Goal: Task Accomplishment & Management: Use online tool/utility

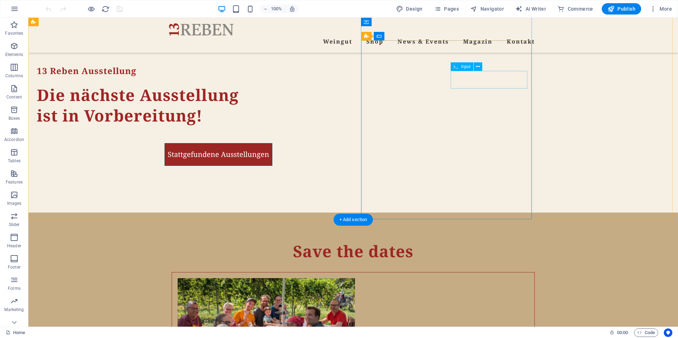
scroll to position [1703, 0]
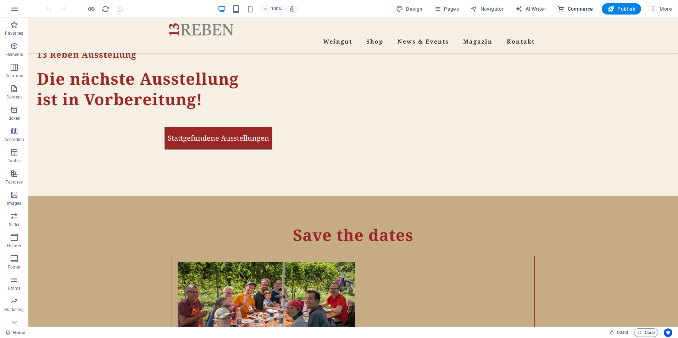
click at [575, 8] on span "Commerce" at bounding box center [575, 8] width 36 height 7
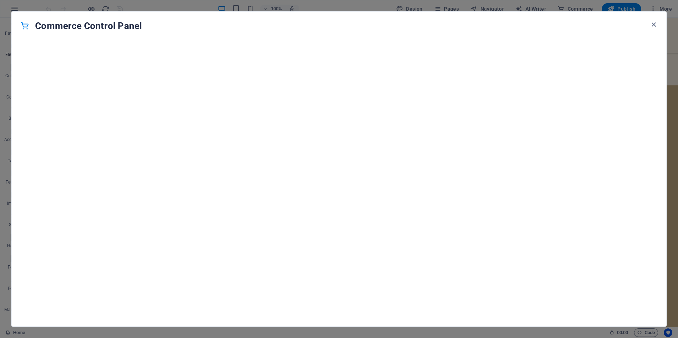
scroll to position [6831, 0]
click at [657, 24] on icon "button" at bounding box center [653, 25] width 8 height 8
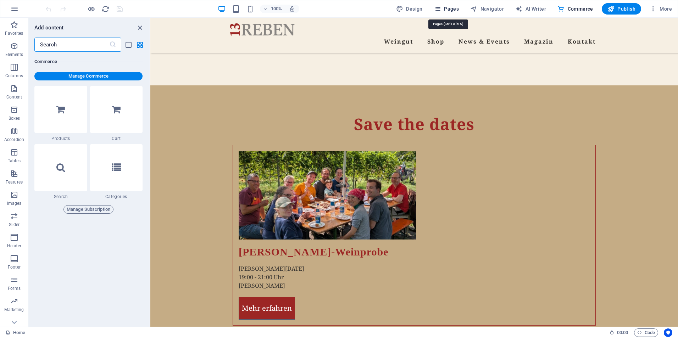
click at [451, 9] on span "Pages" at bounding box center [446, 8] width 25 height 7
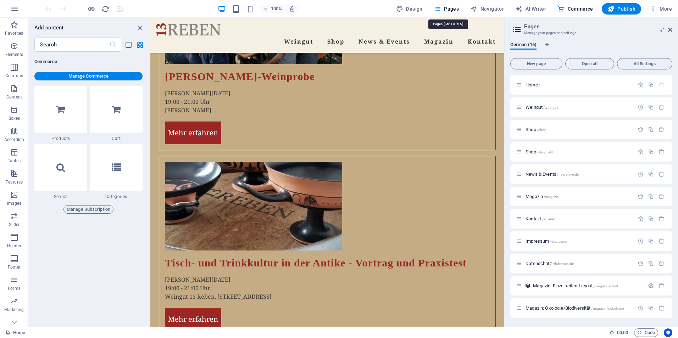
scroll to position [1712, 0]
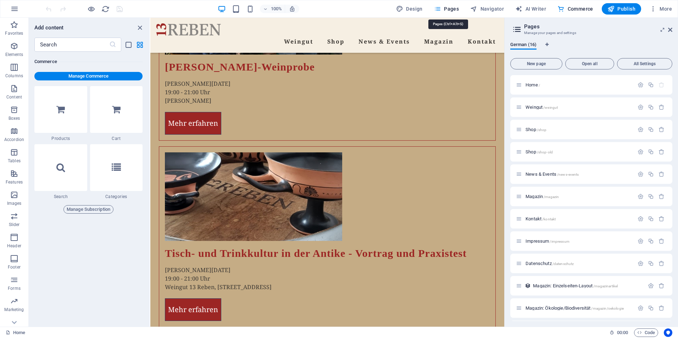
click at [452, 7] on span "Pages" at bounding box center [446, 8] width 25 height 7
click at [531, 128] on span "Shop /shop" at bounding box center [535, 129] width 21 height 5
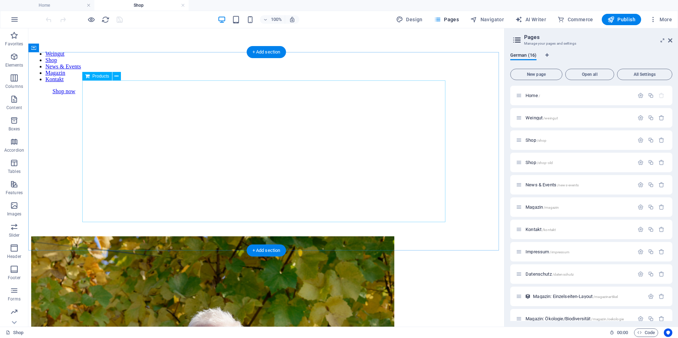
scroll to position [0, 0]
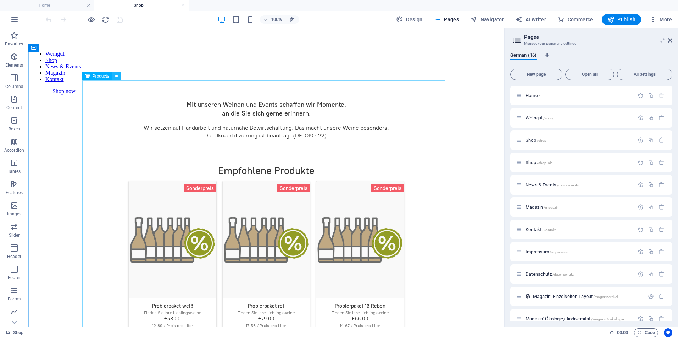
click at [116, 77] on icon at bounding box center [116, 76] width 4 height 7
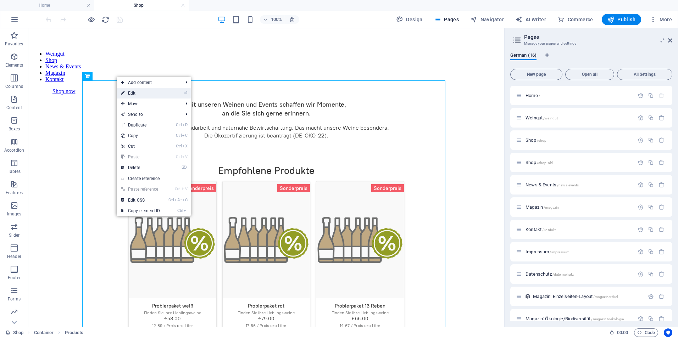
click at [153, 95] on link "⏎ Edit" at bounding box center [141, 93] width 48 height 11
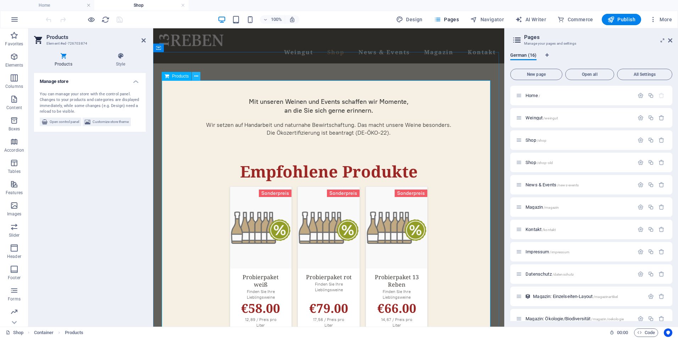
click at [198, 73] on icon at bounding box center [196, 76] width 4 height 7
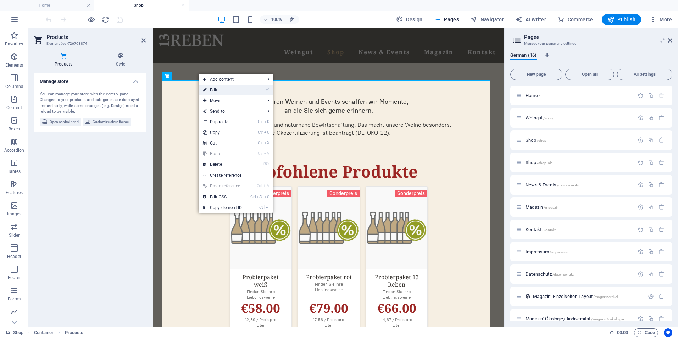
click at [222, 92] on link "⏎ Edit" at bounding box center [223, 90] width 48 height 11
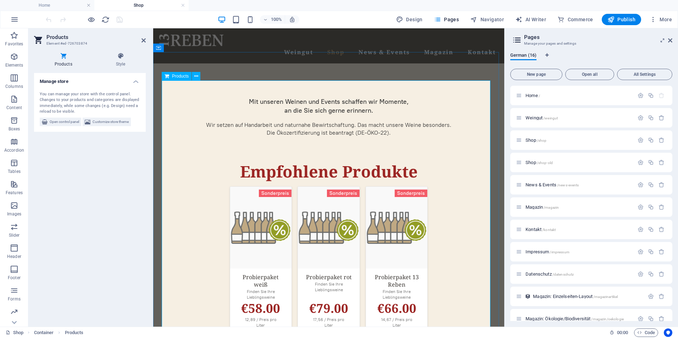
click at [574, 18] on span "Commerce" at bounding box center [575, 19] width 36 height 7
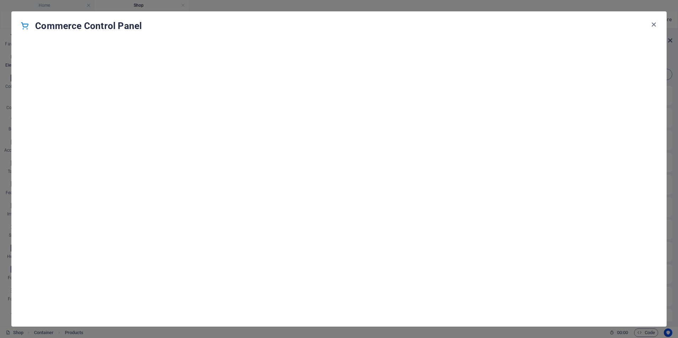
scroll to position [6831, 0]
click at [652, 23] on icon "button" at bounding box center [653, 25] width 8 height 8
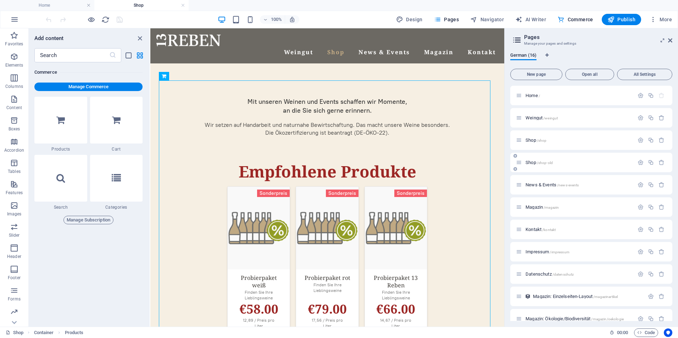
click at [531, 162] on span "Shop /shop-old" at bounding box center [538, 162] width 27 height 5
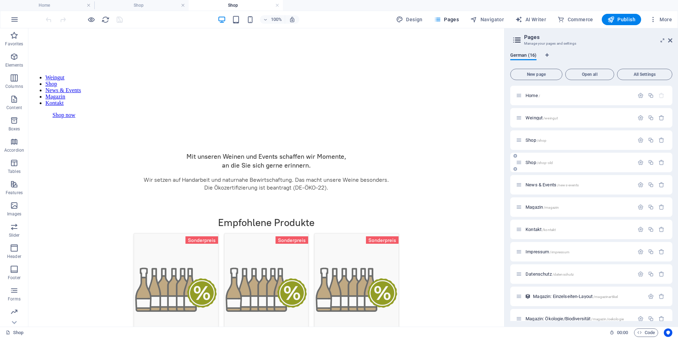
scroll to position [0, 0]
click at [571, 21] on span "Commerce" at bounding box center [575, 19] width 36 height 7
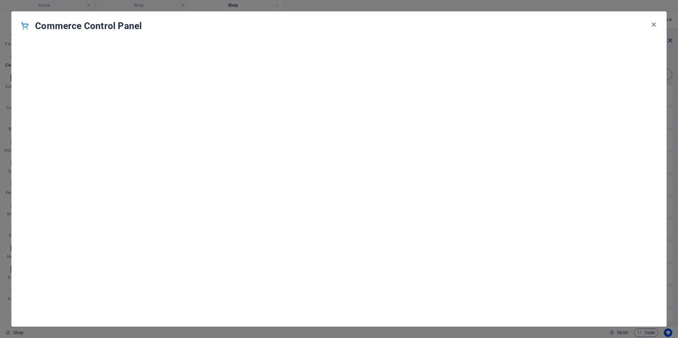
scroll to position [6831, 0]
click at [654, 23] on icon "button" at bounding box center [653, 25] width 8 height 8
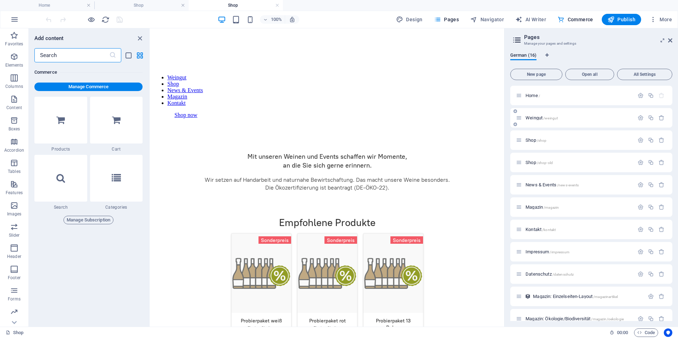
click at [534, 118] on span "Weingut /weingut" at bounding box center [541, 117] width 32 height 5
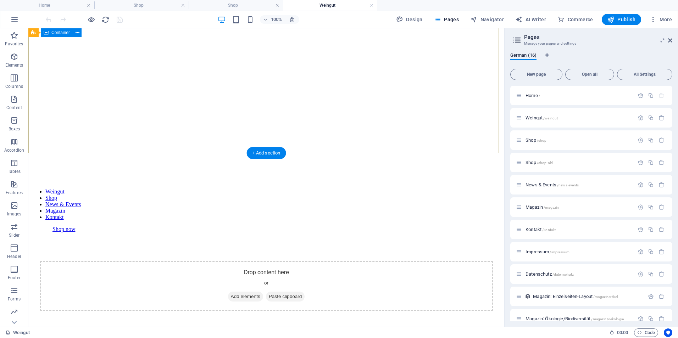
scroll to position [0, 0]
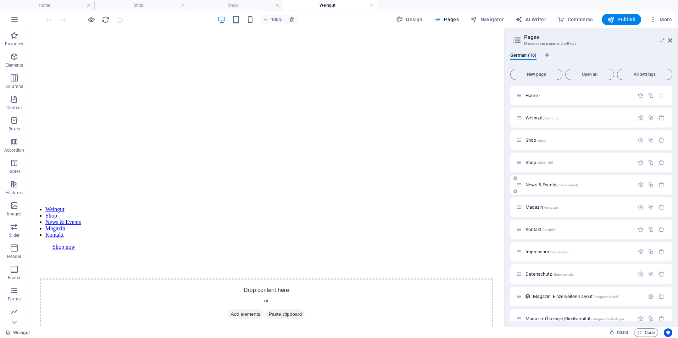
click at [534, 183] on span "News & Events /news-events" at bounding box center [551, 184] width 53 height 5
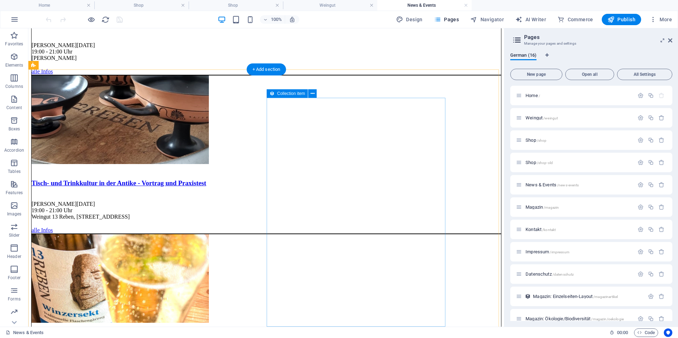
scroll to position [709, 0]
